Goal: Information Seeking & Learning: Learn about a topic

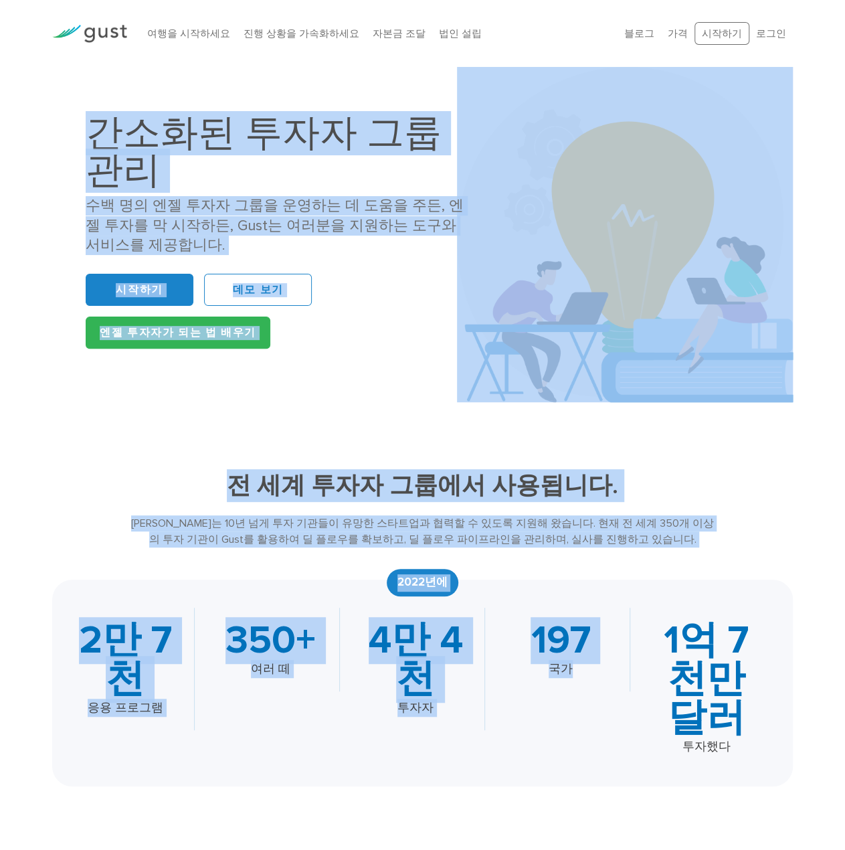
drag, startPoint x: 90, startPoint y: 139, endPoint x: 640, endPoint y: 545, distance: 683.6
click at [629, 537] on div "[PERSON_NAME]는 10년 넘게 투자 기관들이 유망한 스타트업과 협력할 수 있도록 지원해 왔습니다. 현재 전 세계 350개 이상의 투자…" at bounding box center [422, 531] width 592 height 32
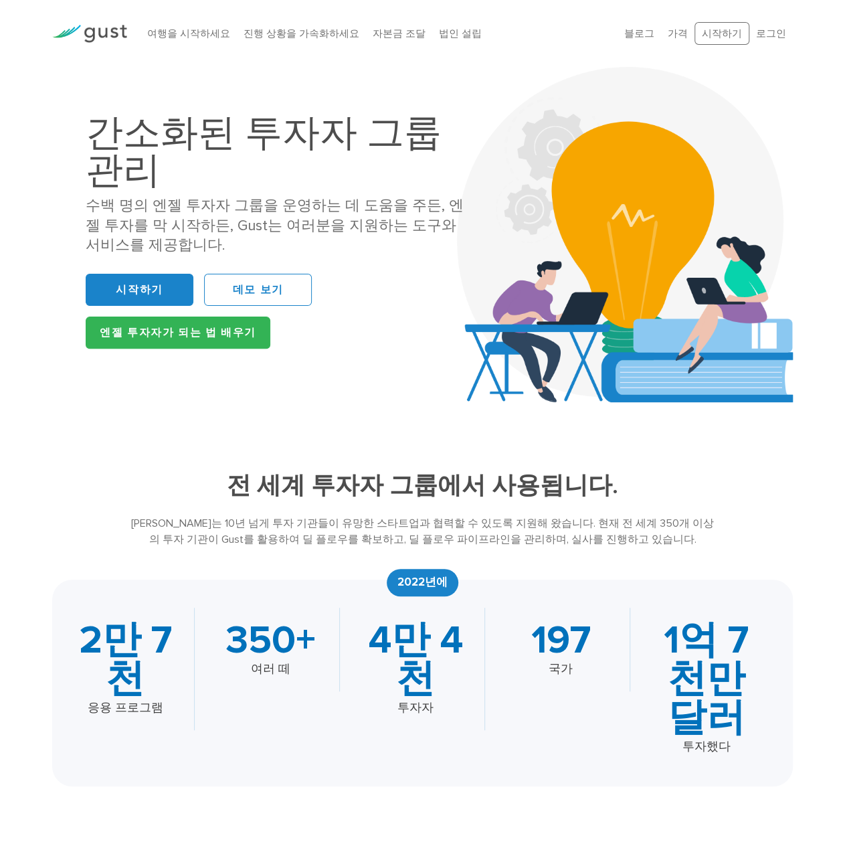
drag, startPoint x: 218, startPoint y: 496, endPoint x: 629, endPoint y: 543, distance: 413.6
click at [629, 543] on div "전 세계 투자자 그룹에서 사용됩니다. [PERSON_NAME]는 10년 넘게 투자 기관들이 유망한 스타트업과 협력할 수 있도록 지원해 왔습니다…" at bounding box center [422, 627] width 761 height 317
click at [660, 547] on div "[PERSON_NAME]는 10년 넘게 투자 기관들이 유망한 스타트업과 협력할 수 있도록 지원해 왔습니다. 현재 전 세계 350개 이상의 투자…" at bounding box center [422, 531] width 592 height 32
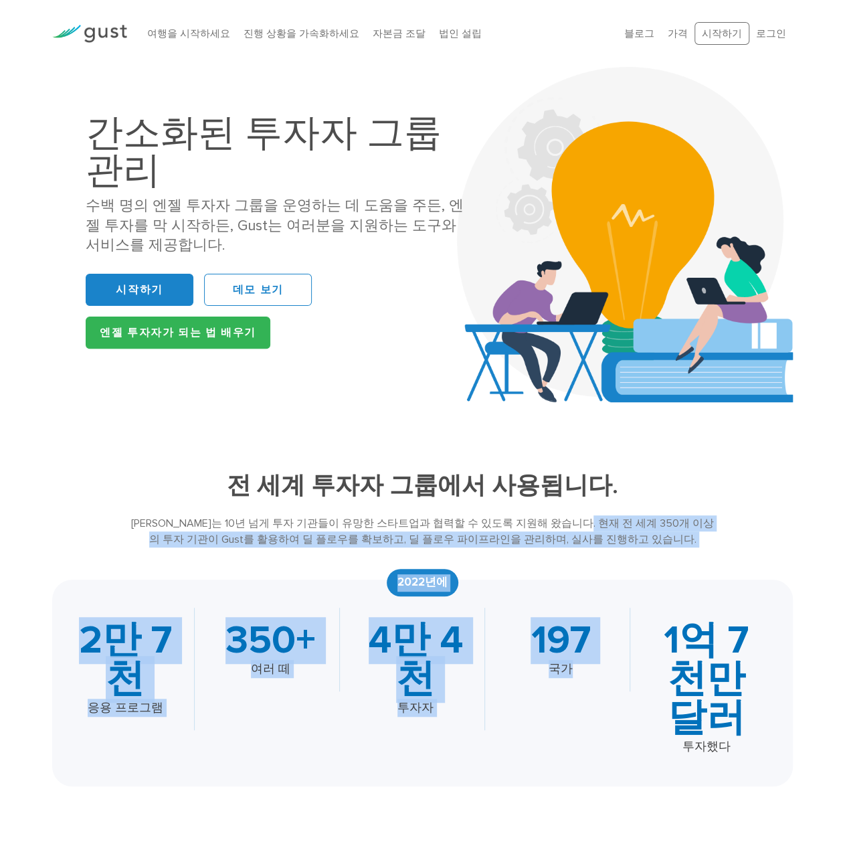
drag, startPoint x: 657, startPoint y: 553, endPoint x: 216, endPoint y: 517, distance: 442.4
click at [244, 518] on div "전 세계 투자자 그룹에서 사용됩니다. [PERSON_NAME]는 10년 넘게 투자 기관들이 유망한 스타트업과 협력할 수 있도록 지원해 왔습니다…" at bounding box center [422, 627] width 761 height 317
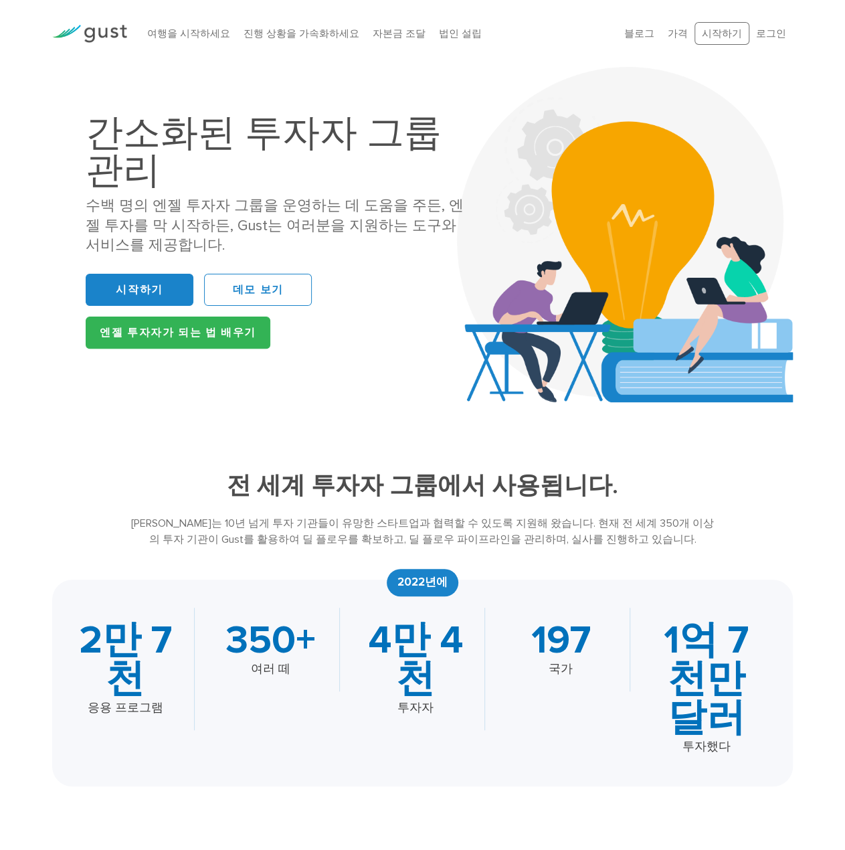
click at [193, 515] on div "전 세계 투자자 그룹에서 사용됩니다. [PERSON_NAME]는 10년 넘게 투자 기관들이 유망한 스타트업과 협력할 수 있도록 지원해 왔습니다…" at bounding box center [422, 627] width 761 height 317
drag, startPoint x: 195, startPoint y: 489, endPoint x: 561, endPoint y: 545, distance: 370.3
click at [560, 546] on div "전 세계 투자자 그룹에서 사용됩니다. [PERSON_NAME]는 10년 넘게 투자 기관들이 유망한 스타트업과 협력할 수 있도록 지원해 왔습니다…" at bounding box center [422, 627] width 761 height 317
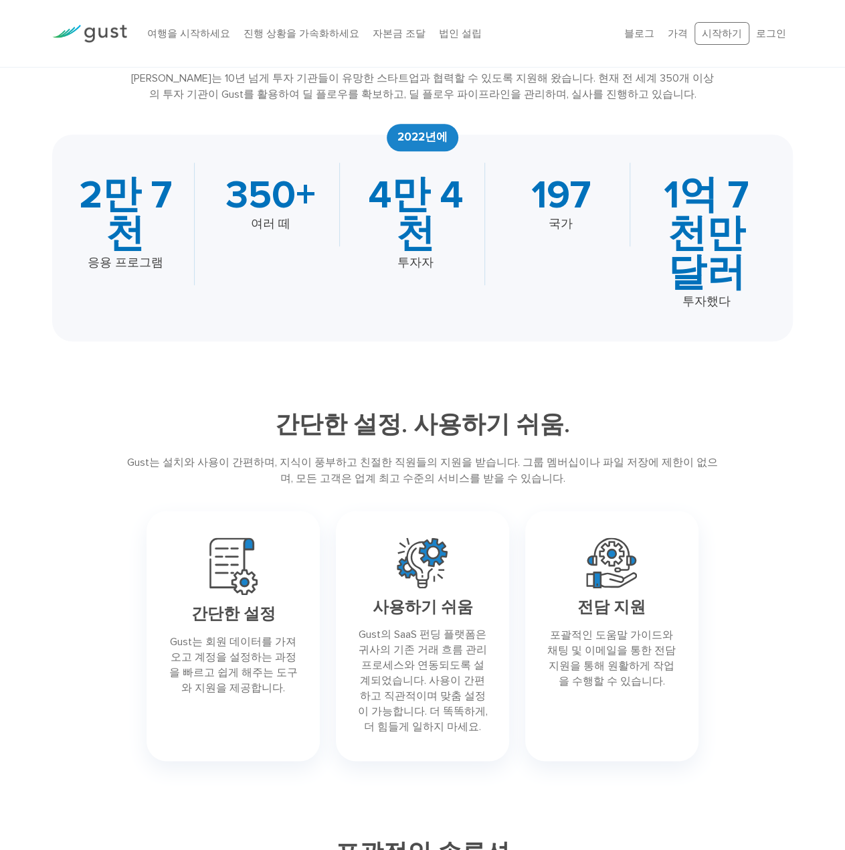
scroll to position [446, 0]
drag, startPoint x: 120, startPoint y: 326, endPoint x: 559, endPoint y: 480, distance: 466.0
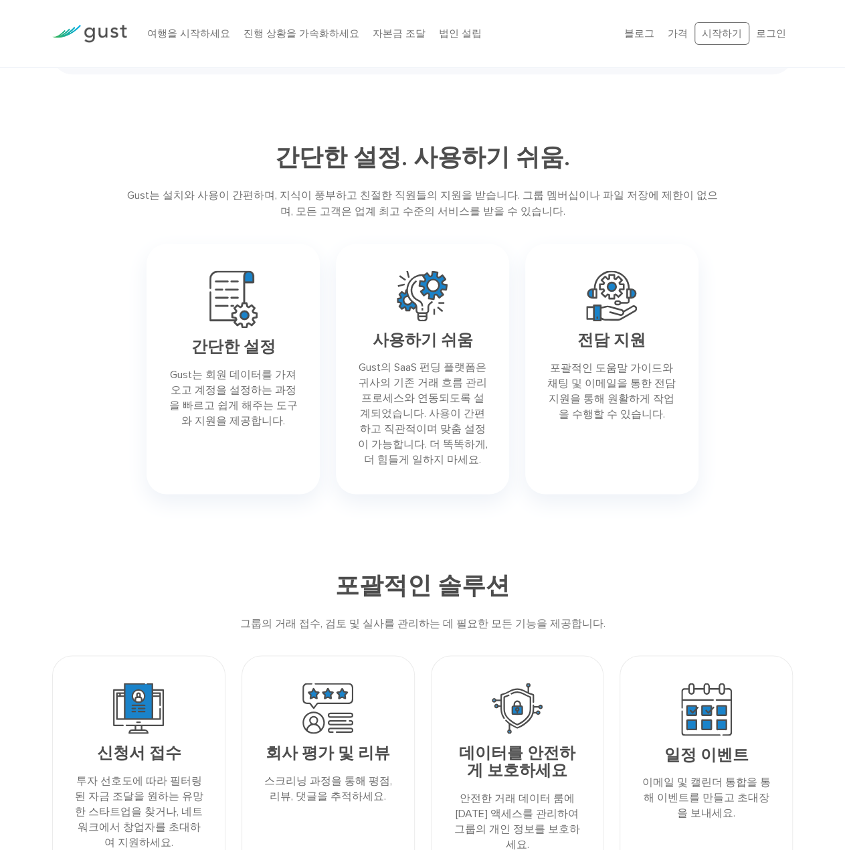
scroll to position [713, 0]
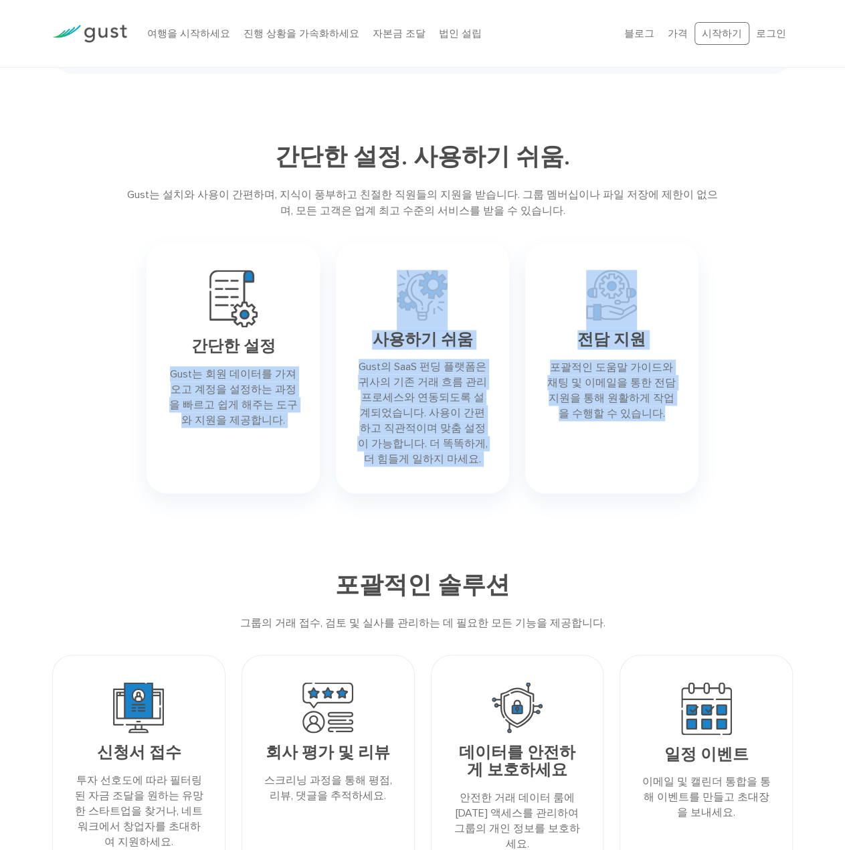
drag, startPoint x: 162, startPoint y: 381, endPoint x: 630, endPoint y: 442, distance: 471.6
click at [650, 438] on div "간단한 설정 Gust는 회원 데이터를 가져오고 계정을 설정하는 과정을 빠르고 쉽게 해주는 도구와 지원을 제공합니다. 사용하기 쉬움 전담 지원" at bounding box center [422, 368] width 757 height 267
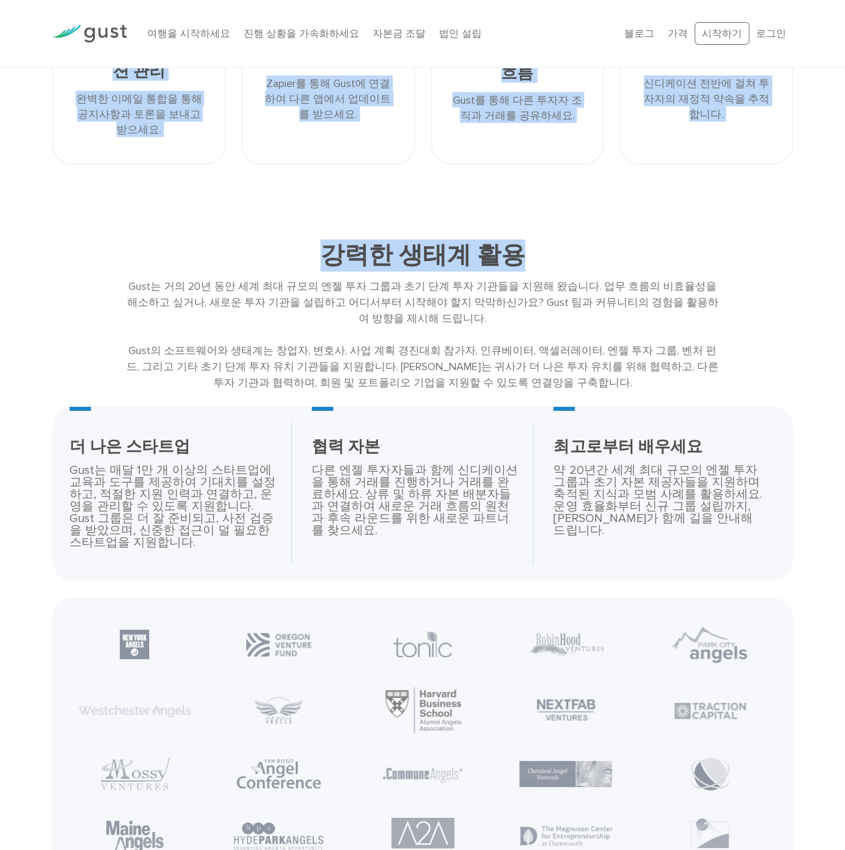
scroll to position [1649, 0]
drag, startPoint x: 282, startPoint y: 259, endPoint x: 744, endPoint y: 551, distance: 546.5
click at [744, 551] on main "간소화된 투자자 그룹 관리 수백 명의 엔젤 투자자 그룹을 운영하는 데 도움을 주든, 엔젤 투자를 막 시작하든, Gust는 여러분을 지원하는 도…" at bounding box center [422, 154] width 845 height 3473
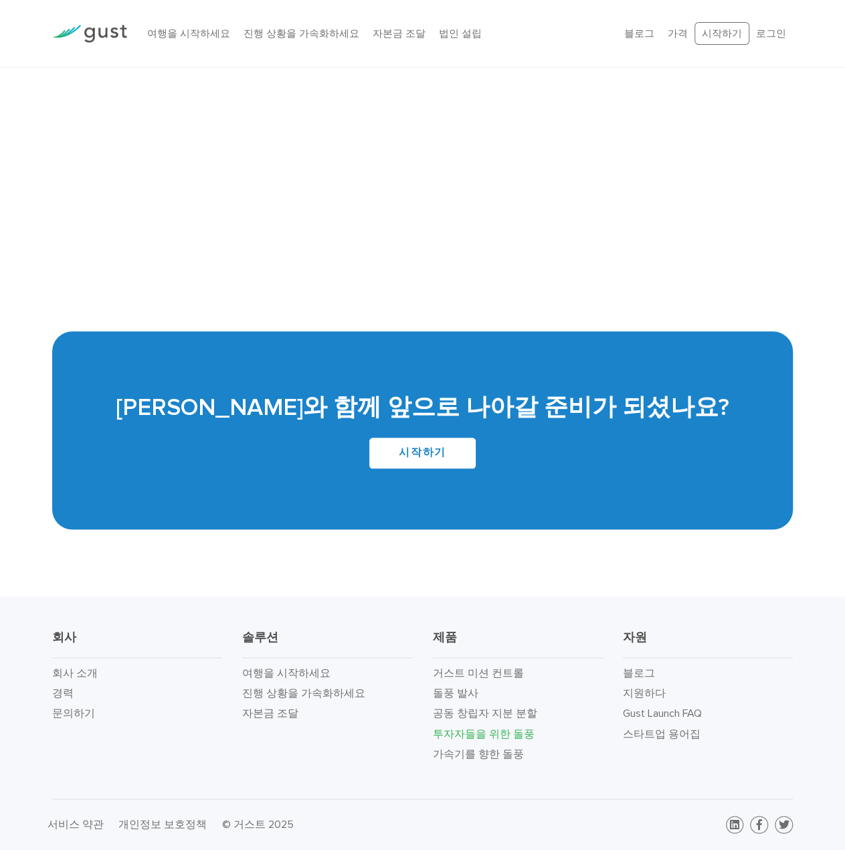
scroll to position [2949, 0]
click at [462, 694] on font "돌풍 발사" at bounding box center [455, 692] width 45 height 13
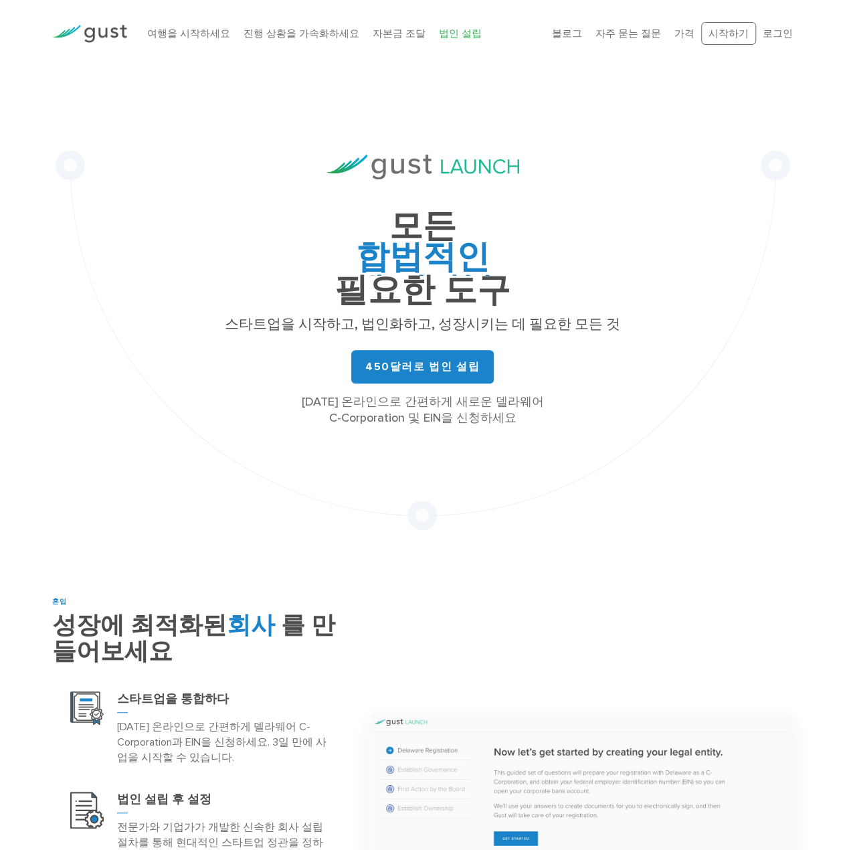
drag, startPoint x: 331, startPoint y: 329, endPoint x: 565, endPoint y: 428, distance: 254.5
click at [567, 426] on div "모든 합법적인 캡 테이블 모금 활동 통치 필요한 도구 스타트업을 시작하고, 법인화하고, 성장시키는 데 필요한 모든 것 450달러로 법인 설립 …" at bounding box center [423, 298] width 735 height 463
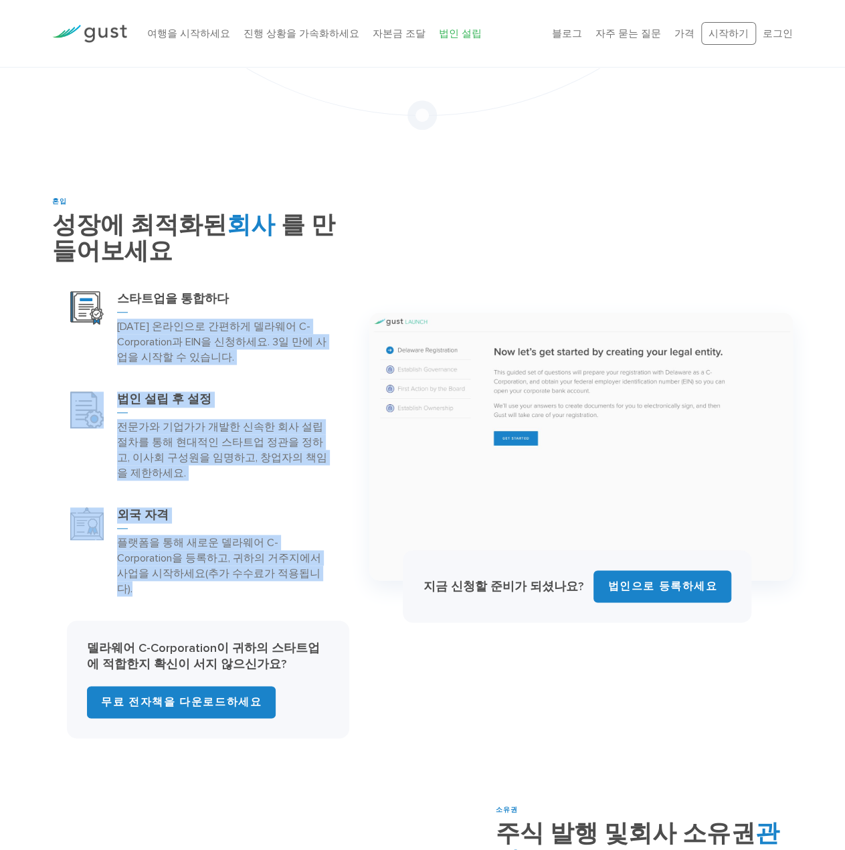
scroll to position [401, 0]
drag, startPoint x: 286, startPoint y: 401, endPoint x: 323, endPoint y: 587, distance: 189.6
click at [323, 587] on div "혼입 성장에 최적화된 회사 를 만들어보세요 스타트업을 통합하다" at bounding box center [200, 467] width 297 height 542
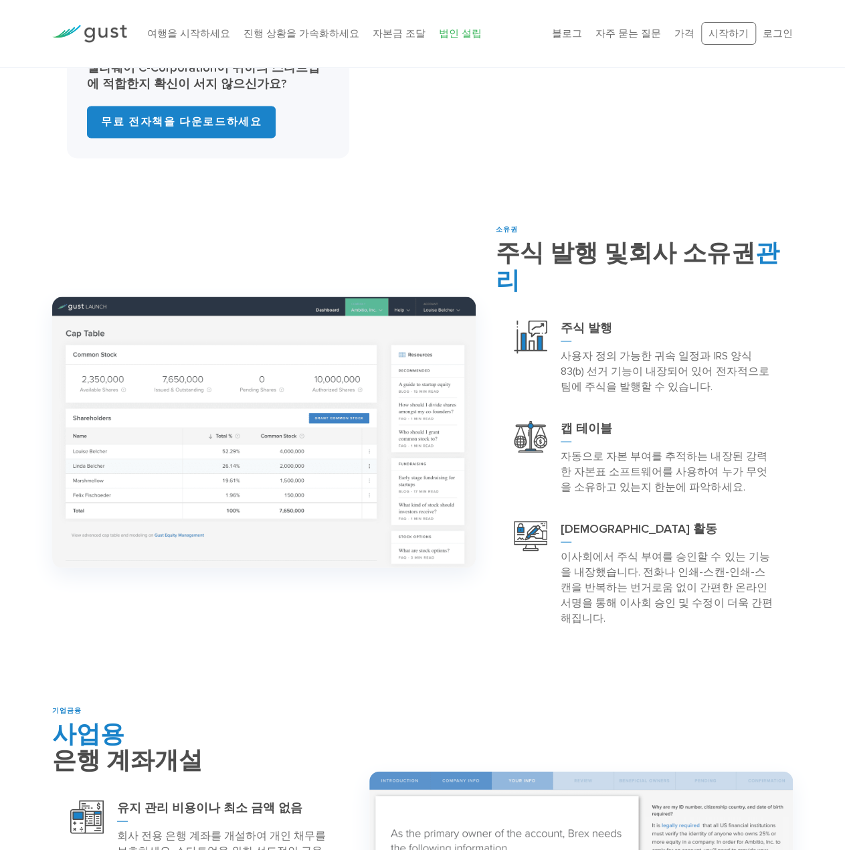
scroll to position [981, 0]
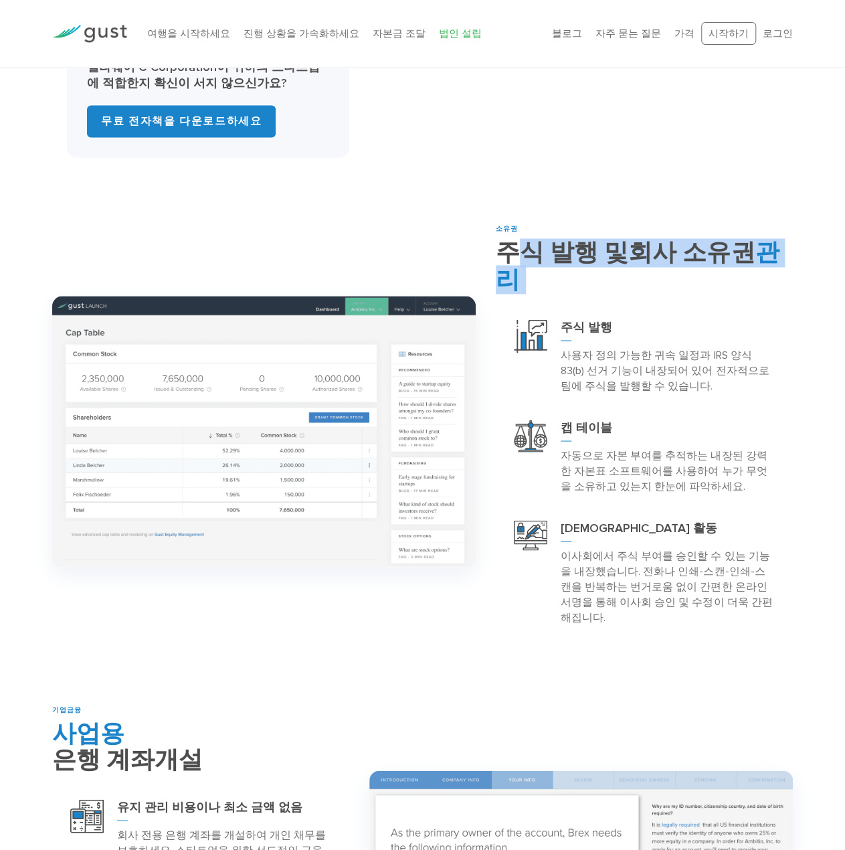
drag, startPoint x: 519, startPoint y: 234, endPoint x: 477, endPoint y: 410, distance: 181.4
click at [507, 365] on div "소유권 주식 발행 및 회사 소유권 관리 주식 발행 캡 테이블" at bounding box center [644, 431] width 297 height 414
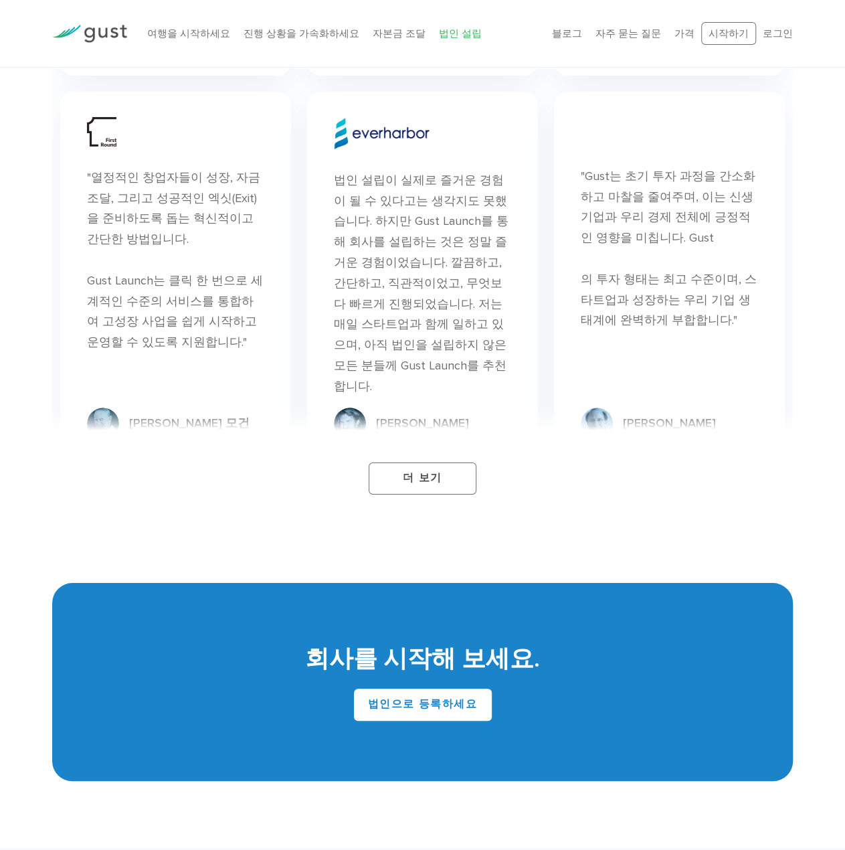
scroll to position [7444, 0]
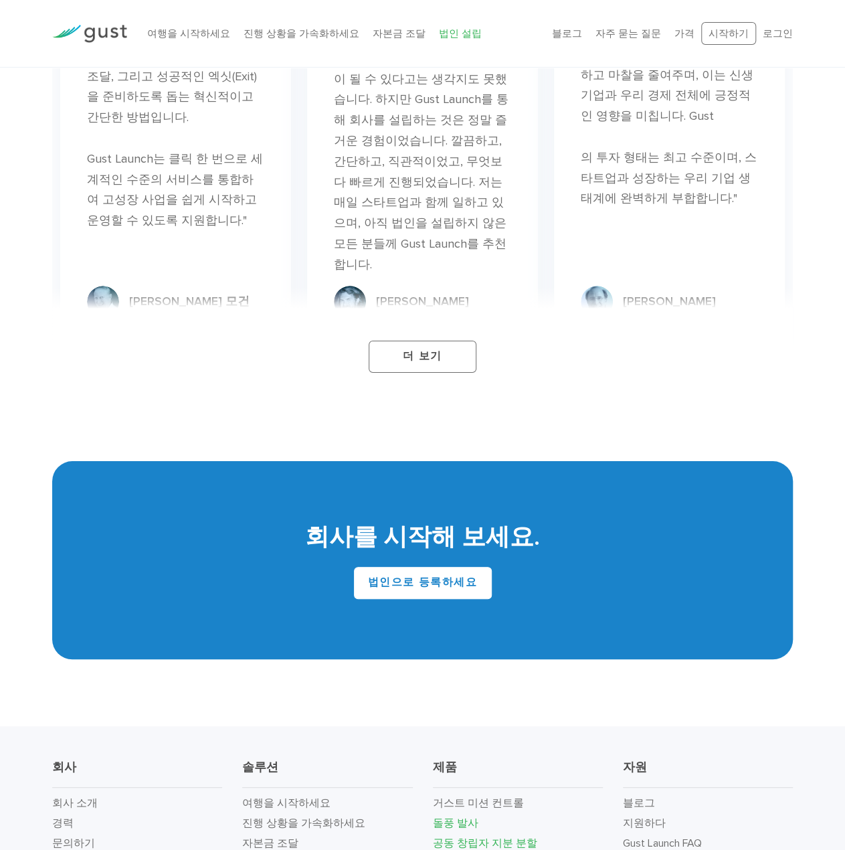
click at [509, 836] on font "공동 창립자 지분 분할" at bounding box center [485, 842] width 104 height 13
